Goal: Find specific page/section: Find specific page/section

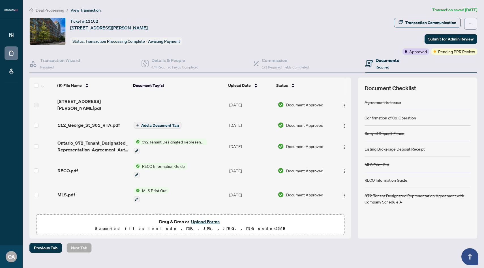
click at [464, 20] on button "button" at bounding box center [470, 24] width 13 height 12
click at [311, 19] on div "Ticket #: 11102 301-112 George St, Toronto, Ontario M5A 4P8, Canada Status: Tra…" at bounding box center [210, 31] width 362 height 27
click at [447, 22] on div "Transaction Communication" at bounding box center [430, 22] width 51 height 9
